Goal: Information Seeking & Learning: Compare options

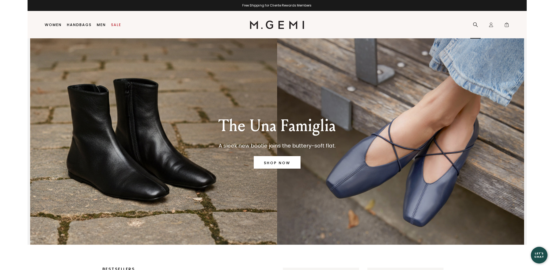
click at [481, 24] on div "Search Icons/20x20/profile@2x Sign Out Orders Rewards Refer a Friend Address Bo…" at bounding box center [492, 24] width 42 height 27
click at [477, 24] on icon at bounding box center [475, 24] width 5 height 5
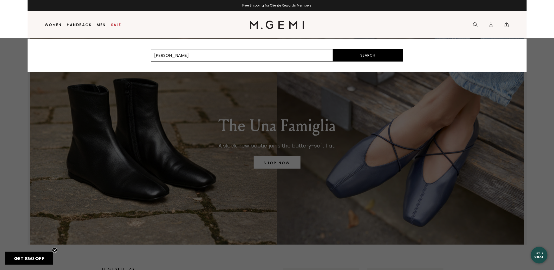
type input "brenda"
click at [333, 49] on button "Search" at bounding box center [368, 55] width 70 height 12
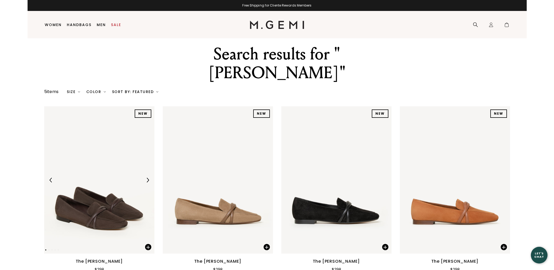
click at [104, 196] on img at bounding box center [99, 179] width 110 height 147
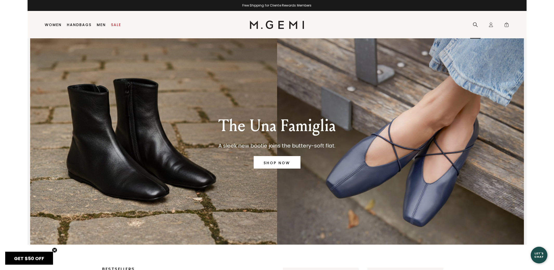
click at [474, 28] on div "Search" at bounding box center [476, 24] width 10 height 27
click at [474, 26] on icon at bounding box center [475, 24] width 5 height 5
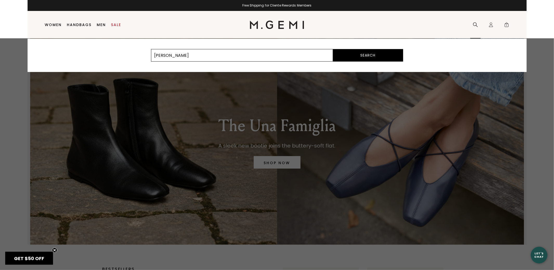
type input "[PERSON_NAME]"
click at [333, 49] on button "Search" at bounding box center [368, 55] width 70 height 12
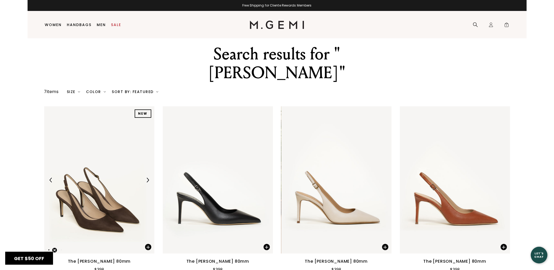
click at [120, 153] on img at bounding box center [99, 179] width 110 height 147
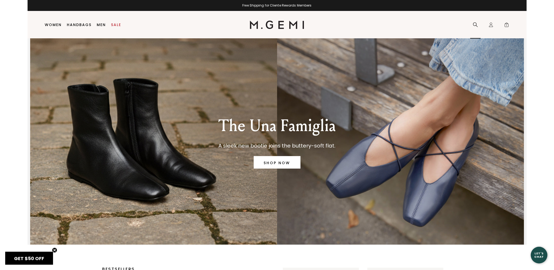
click at [478, 22] on icon at bounding box center [475, 24] width 5 height 5
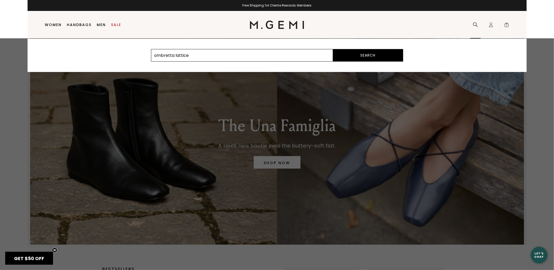
type input "ombretta lattice"
click at [333, 49] on button "Search" at bounding box center [368, 55] width 70 height 12
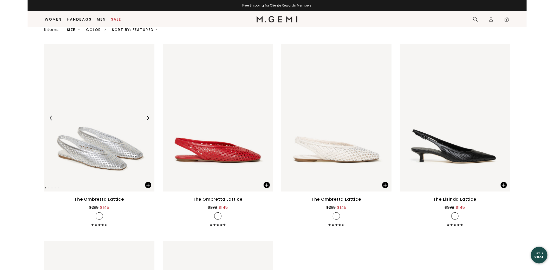
click at [110, 145] on img at bounding box center [99, 117] width 110 height 147
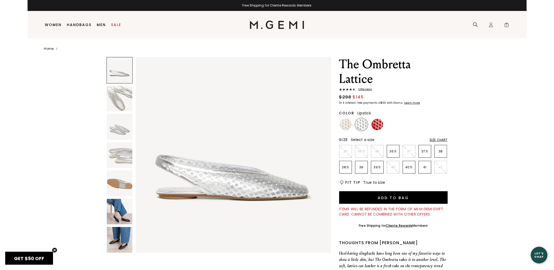
click at [381, 121] on img at bounding box center [378, 124] width 12 height 12
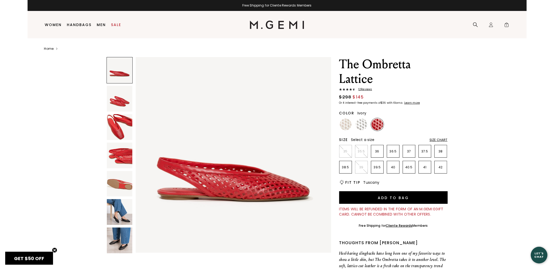
click at [347, 125] on img at bounding box center [346, 124] width 12 height 12
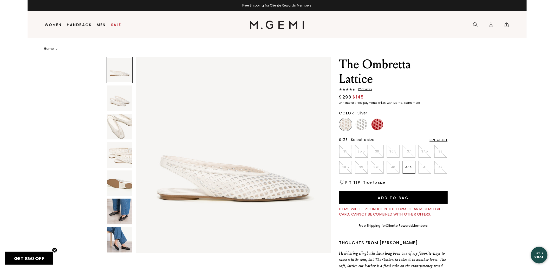
click at [363, 126] on img at bounding box center [362, 124] width 12 height 12
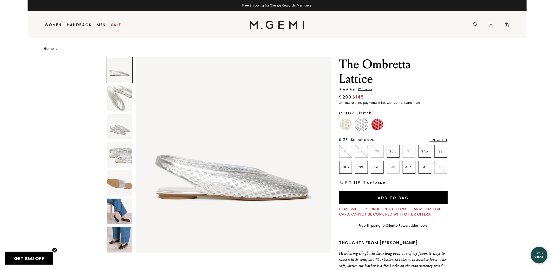
click at [382, 126] on img at bounding box center [378, 124] width 12 height 12
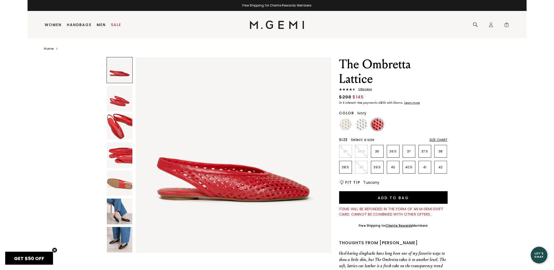
click at [346, 129] on img at bounding box center [346, 124] width 12 height 12
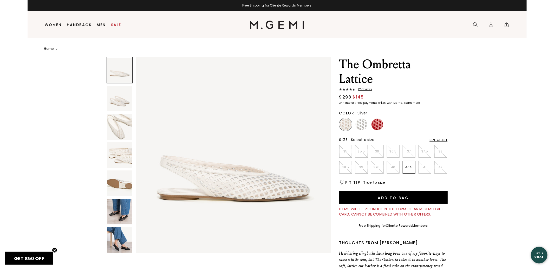
click at [362, 124] on img at bounding box center [362, 124] width 12 height 12
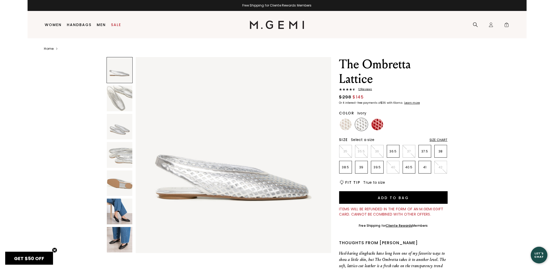
click at [344, 126] on img at bounding box center [346, 124] width 12 height 12
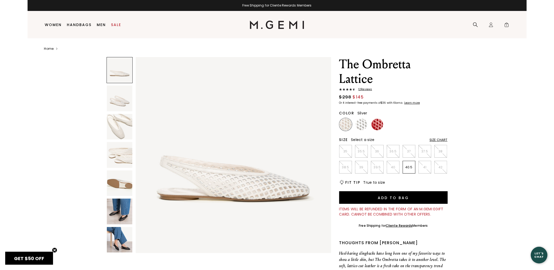
click at [359, 125] on img at bounding box center [362, 124] width 12 height 12
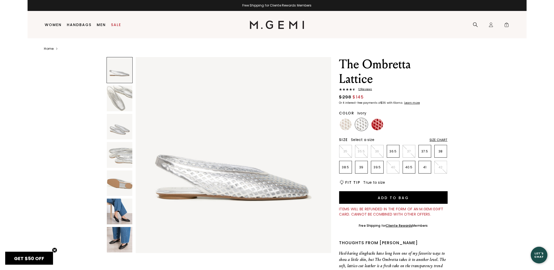
click at [344, 127] on img at bounding box center [346, 124] width 12 height 12
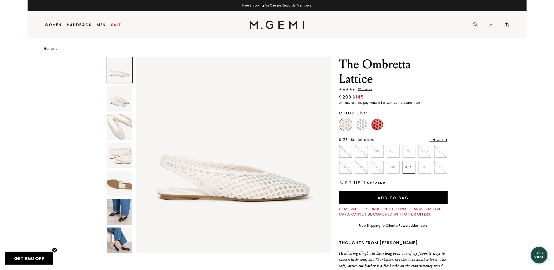
click at [373, 124] on img at bounding box center [378, 124] width 12 height 12
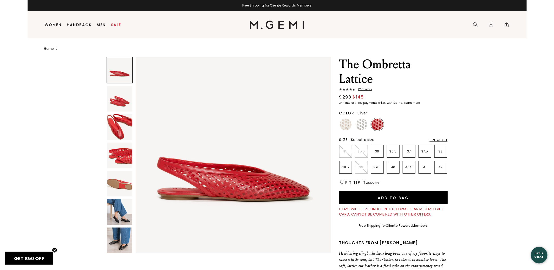
click at [363, 124] on img at bounding box center [362, 124] width 12 height 12
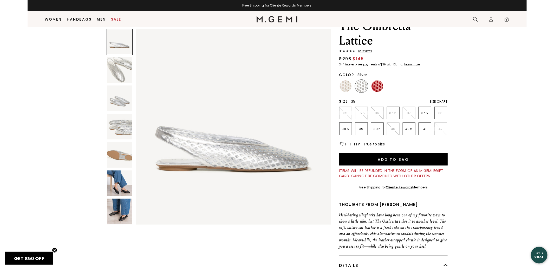
scroll to position [49, 0]
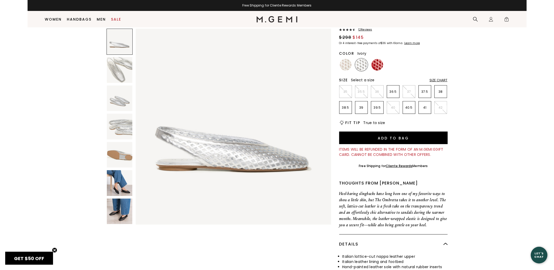
click at [348, 64] on img at bounding box center [346, 65] width 12 height 12
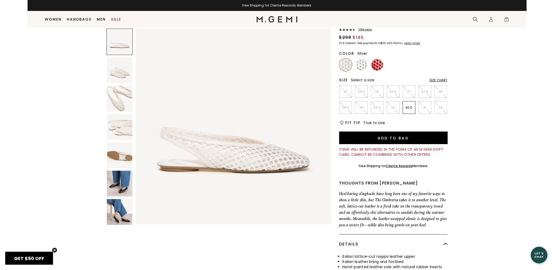
click at [361, 65] on img at bounding box center [362, 65] width 12 height 12
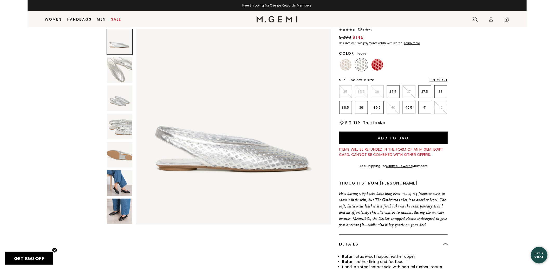
click at [339, 67] on li at bounding box center [345, 64] width 13 height 13
click at [346, 67] on img at bounding box center [346, 65] width 12 height 12
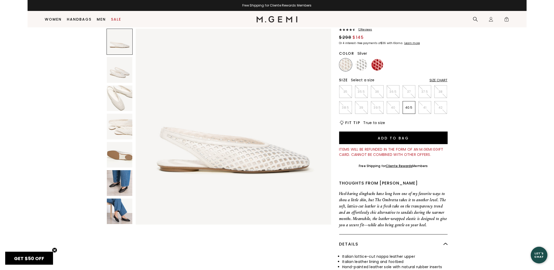
click at [360, 67] on img at bounding box center [362, 65] width 12 height 12
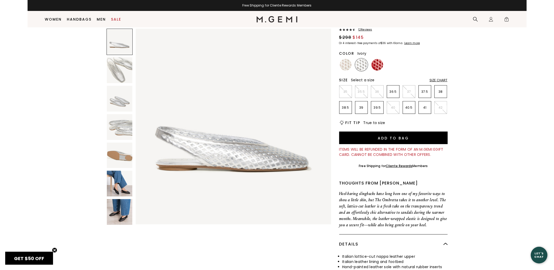
click at [349, 66] on img at bounding box center [346, 65] width 12 height 12
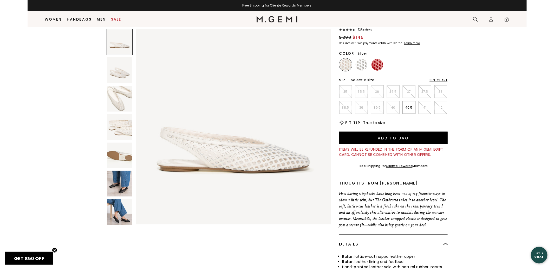
click at [362, 65] on img at bounding box center [362, 65] width 12 height 12
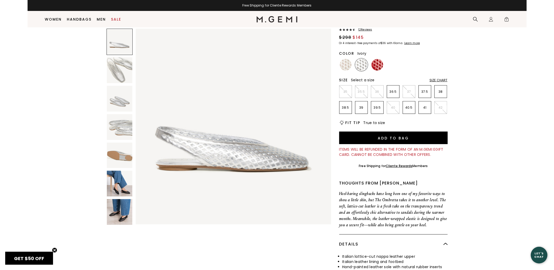
click at [348, 67] on img at bounding box center [346, 65] width 12 height 12
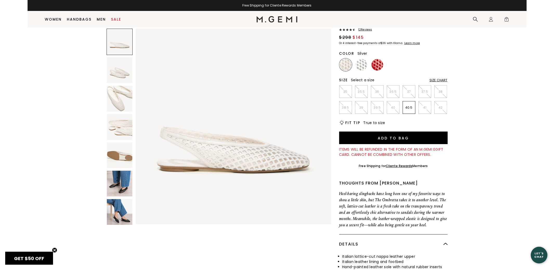
click at [360, 67] on img at bounding box center [362, 65] width 12 height 12
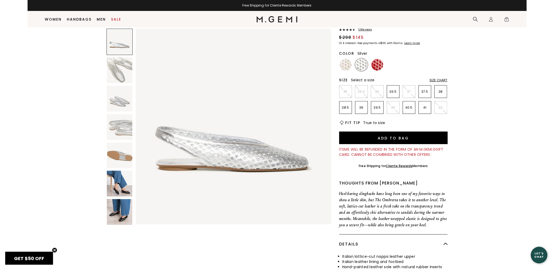
click at [347, 66] on img at bounding box center [346, 65] width 12 height 12
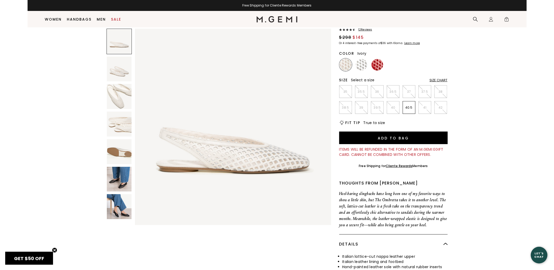
click at [361, 66] on img at bounding box center [362, 65] width 12 height 12
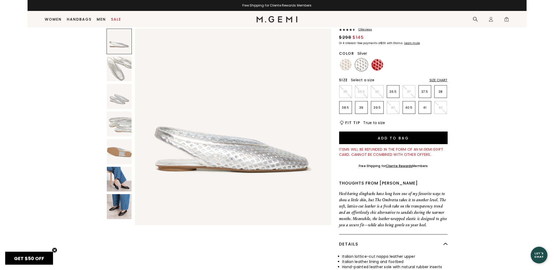
click at [347, 65] on img at bounding box center [346, 65] width 12 height 12
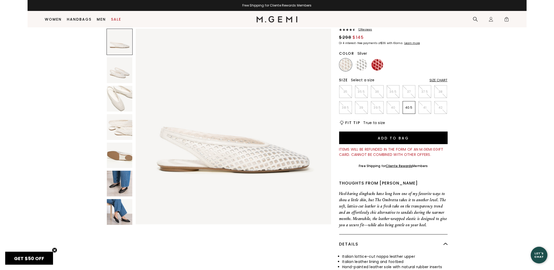
click at [364, 65] on img at bounding box center [362, 65] width 12 height 12
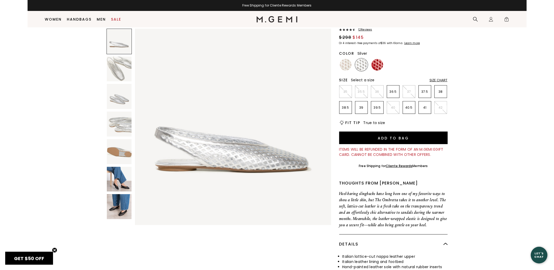
click at [345, 67] on img at bounding box center [346, 65] width 12 height 12
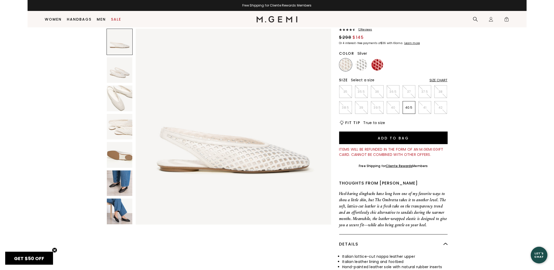
click at [361, 66] on img at bounding box center [362, 65] width 12 height 12
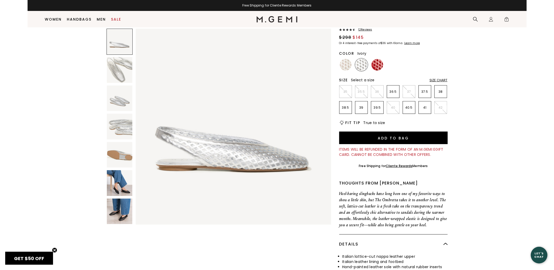
click at [349, 66] on img at bounding box center [346, 65] width 12 height 12
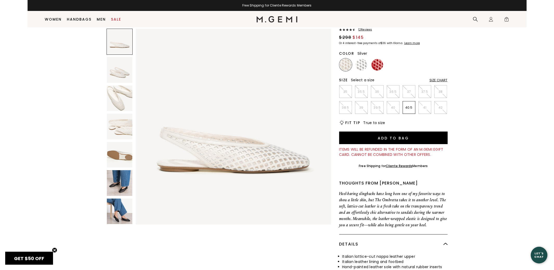
click at [356, 66] on img at bounding box center [362, 65] width 12 height 12
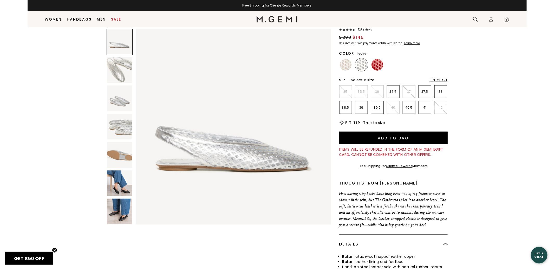
click at [349, 66] on img at bounding box center [346, 65] width 12 height 12
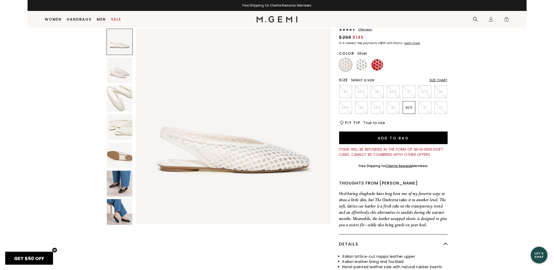
click at [361, 66] on img at bounding box center [362, 65] width 12 height 12
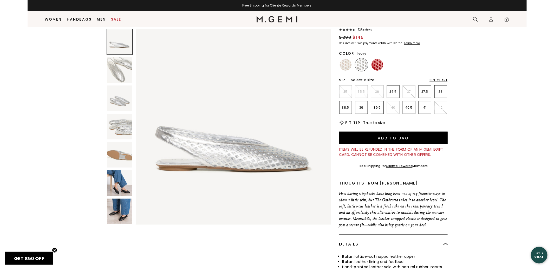
click at [347, 66] on img at bounding box center [346, 65] width 12 height 12
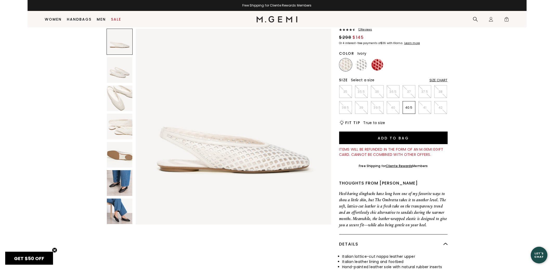
click at [360, 66] on img at bounding box center [362, 65] width 12 height 12
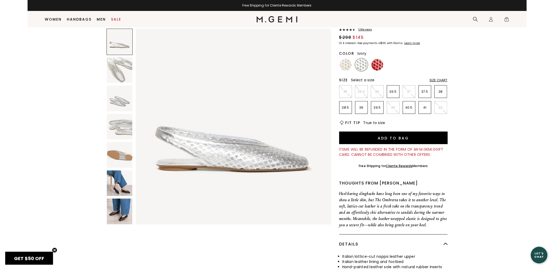
click at [346, 65] on img at bounding box center [346, 65] width 12 height 12
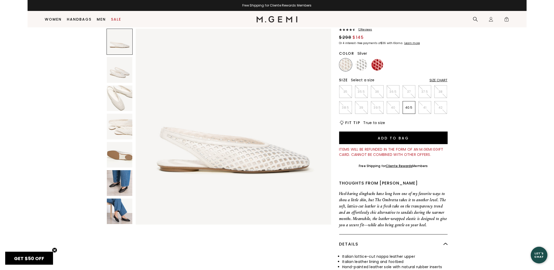
click at [362, 64] on img at bounding box center [362, 65] width 12 height 12
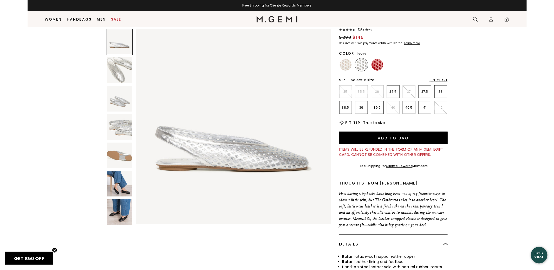
click at [345, 65] on img at bounding box center [346, 65] width 12 height 12
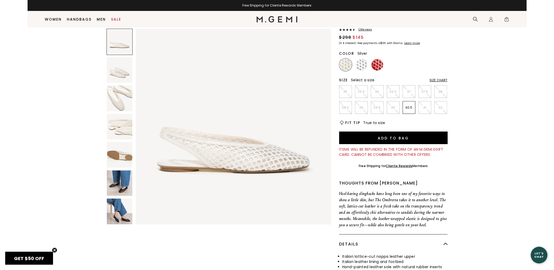
click at [361, 66] on img at bounding box center [362, 65] width 12 height 12
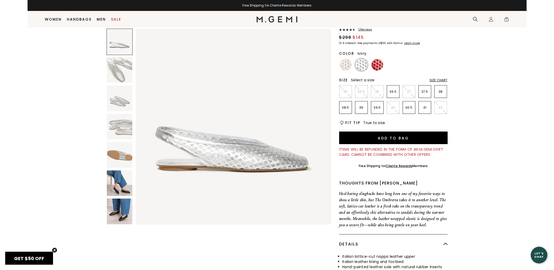
click at [347, 66] on img at bounding box center [346, 65] width 12 height 12
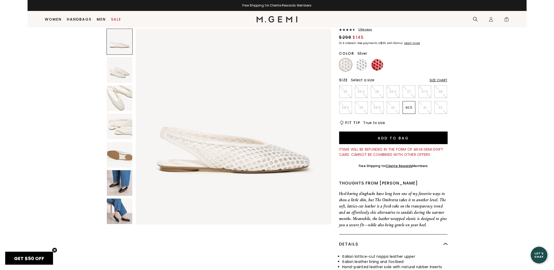
click at [359, 64] on img at bounding box center [362, 65] width 12 height 12
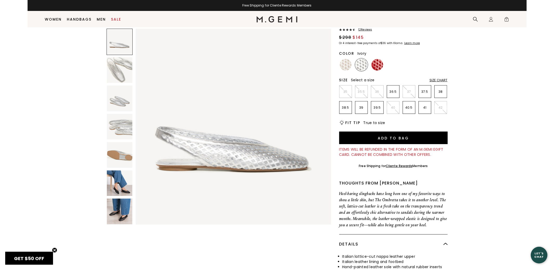
click at [348, 62] on img at bounding box center [346, 65] width 12 height 12
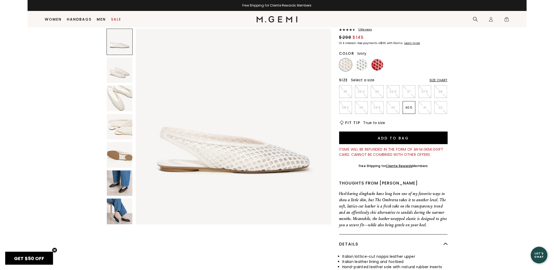
click at [365, 67] on img at bounding box center [362, 65] width 12 height 12
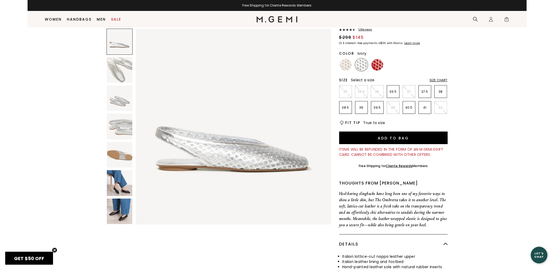
click at [342, 66] on img at bounding box center [346, 65] width 12 height 12
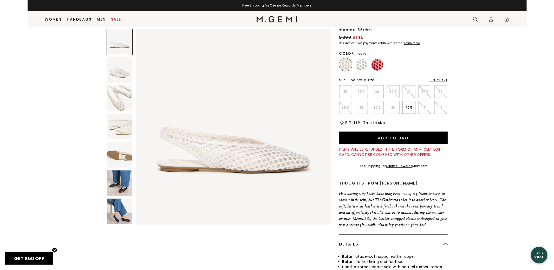
click at [411, 63] on ul at bounding box center [393, 64] width 108 height 13
click at [360, 59] on img at bounding box center [362, 65] width 12 height 12
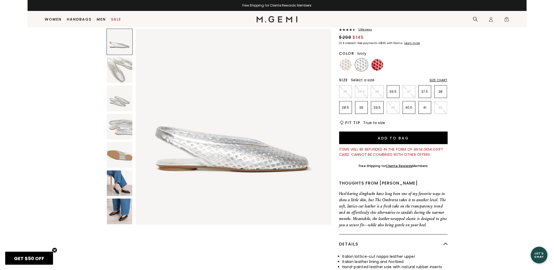
click at [347, 65] on img at bounding box center [346, 65] width 12 height 12
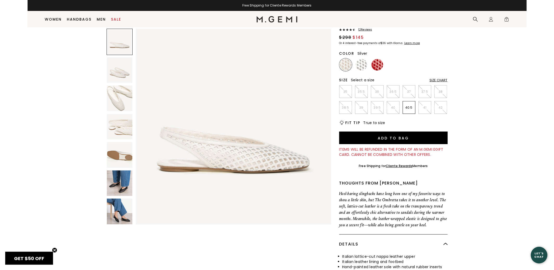
click at [362, 63] on img at bounding box center [362, 65] width 12 height 12
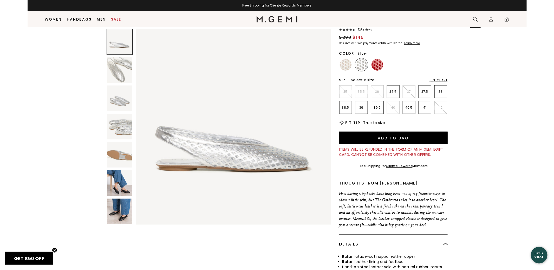
click at [477, 18] on icon at bounding box center [475, 19] width 5 height 5
